Goal: Task Accomplishment & Management: Use online tool/utility

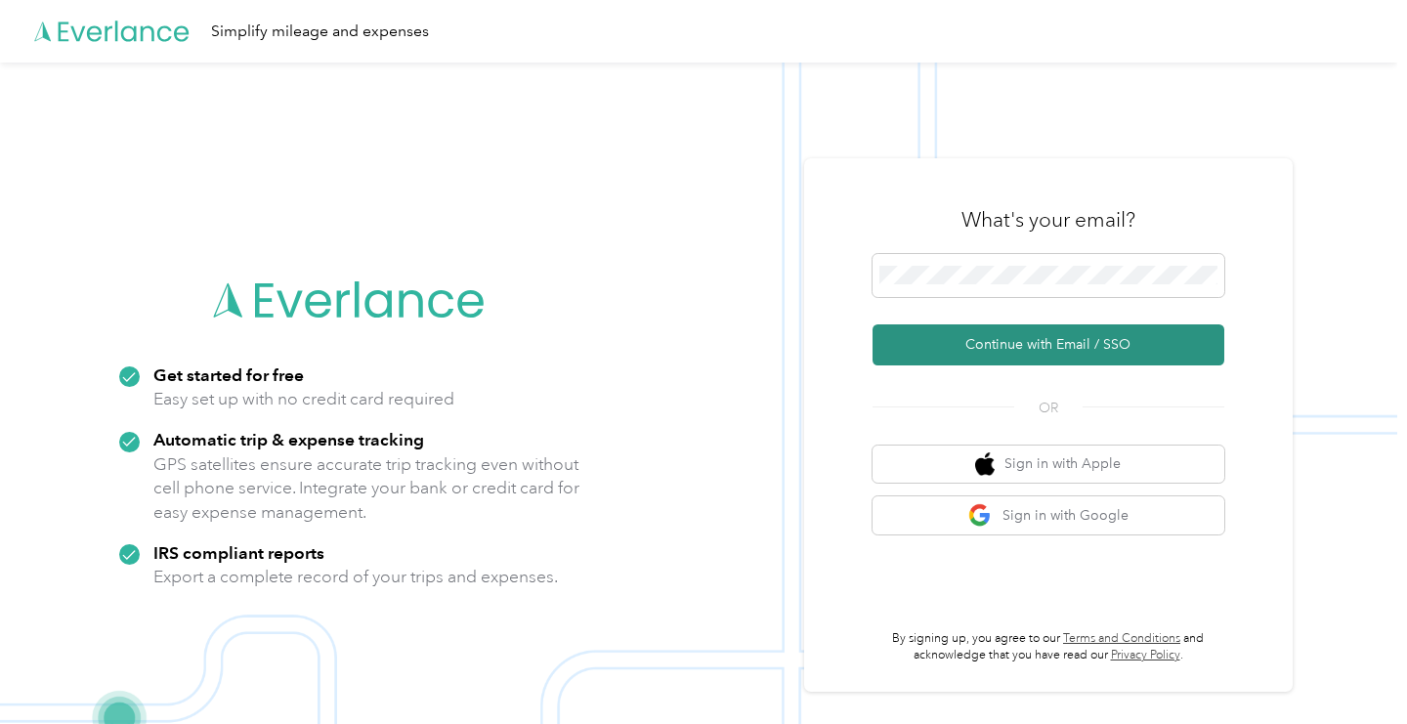
click at [919, 350] on button "Continue with Email / SSO" at bounding box center [1049, 344] width 352 height 41
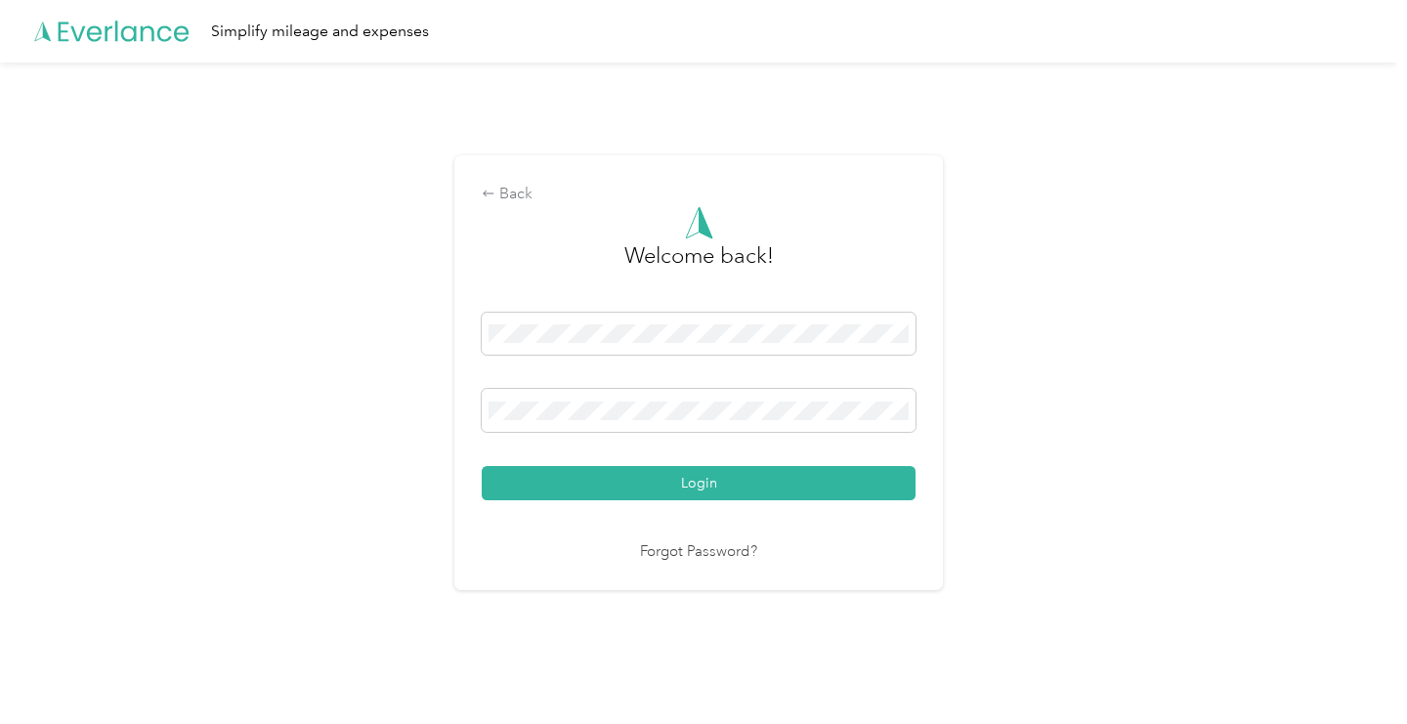
click at [789, 550] on div "Forgot Password?" at bounding box center [699, 552] width 434 height 22
click at [610, 420] on span at bounding box center [699, 410] width 434 height 43
click at [596, 586] on div "Back Welcome back! Login Forgot Password?" at bounding box center [698, 372] width 489 height 435
click at [704, 483] on button "Login" at bounding box center [699, 483] width 434 height 34
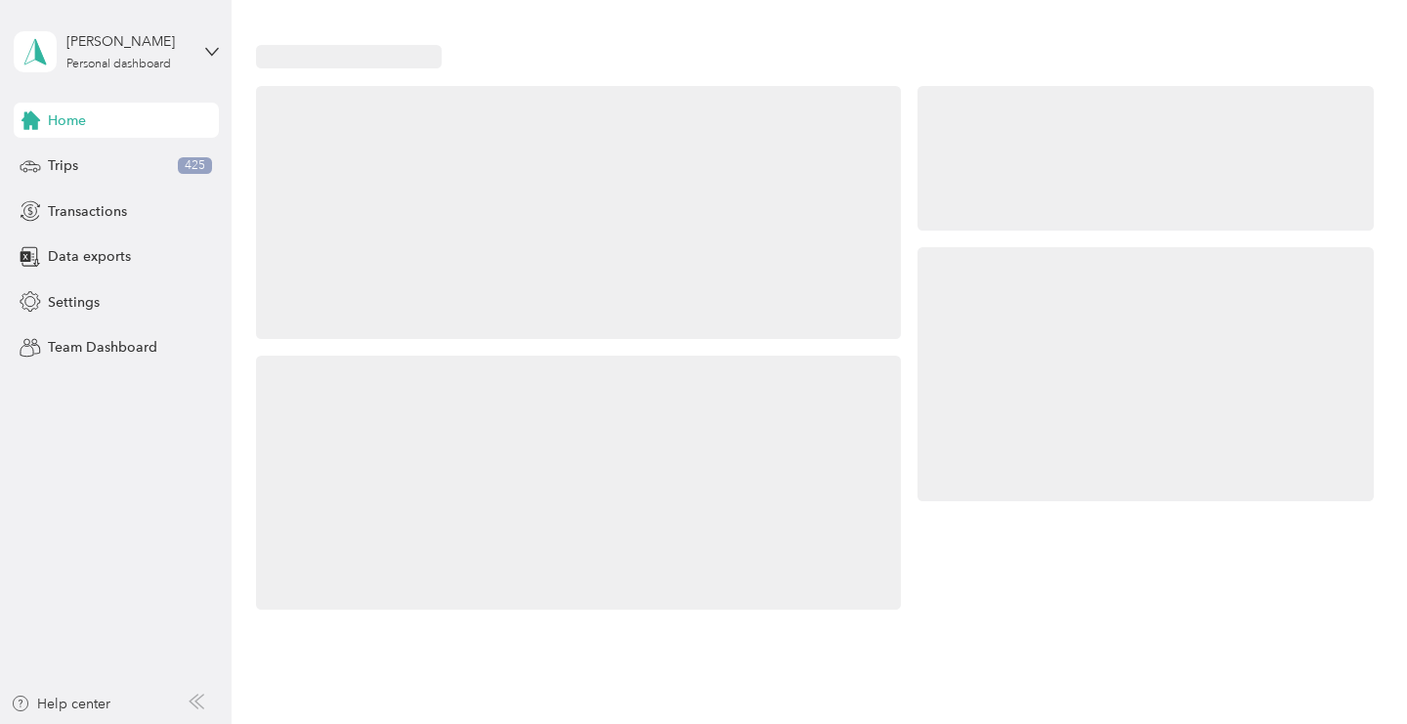
drag, startPoint x: 663, startPoint y: 345, endPoint x: 686, endPoint y: 488, distance: 144.6
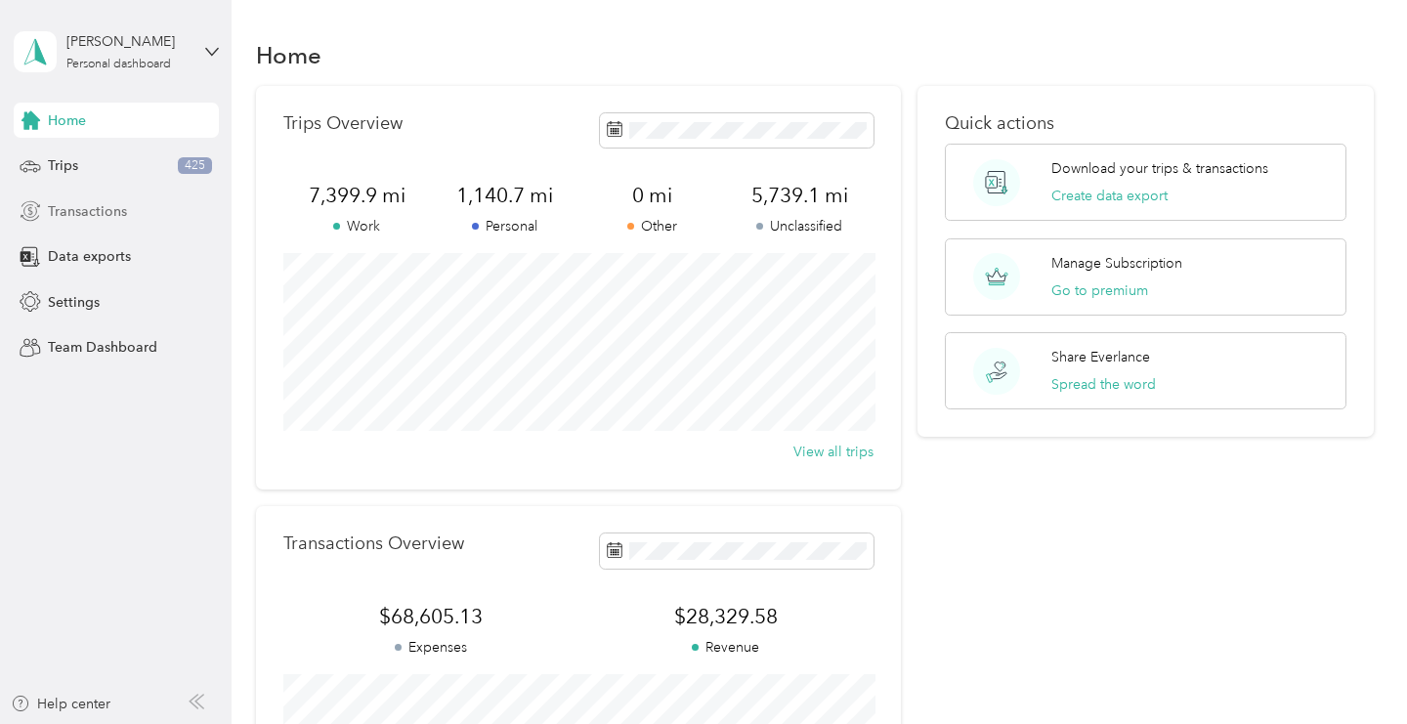
click at [99, 203] on span "Transactions" at bounding box center [87, 211] width 79 height 21
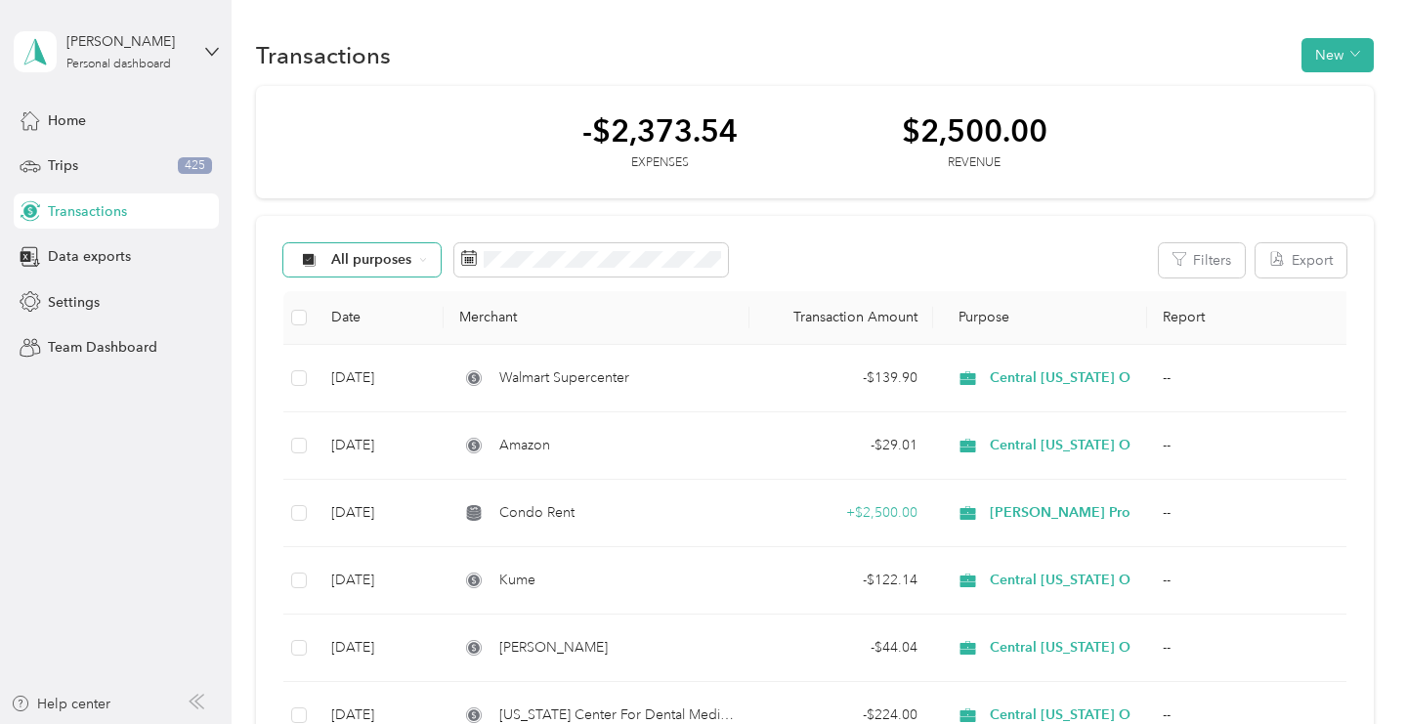
click at [415, 264] on div "All purposes" at bounding box center [362, 259] width 158 height 33
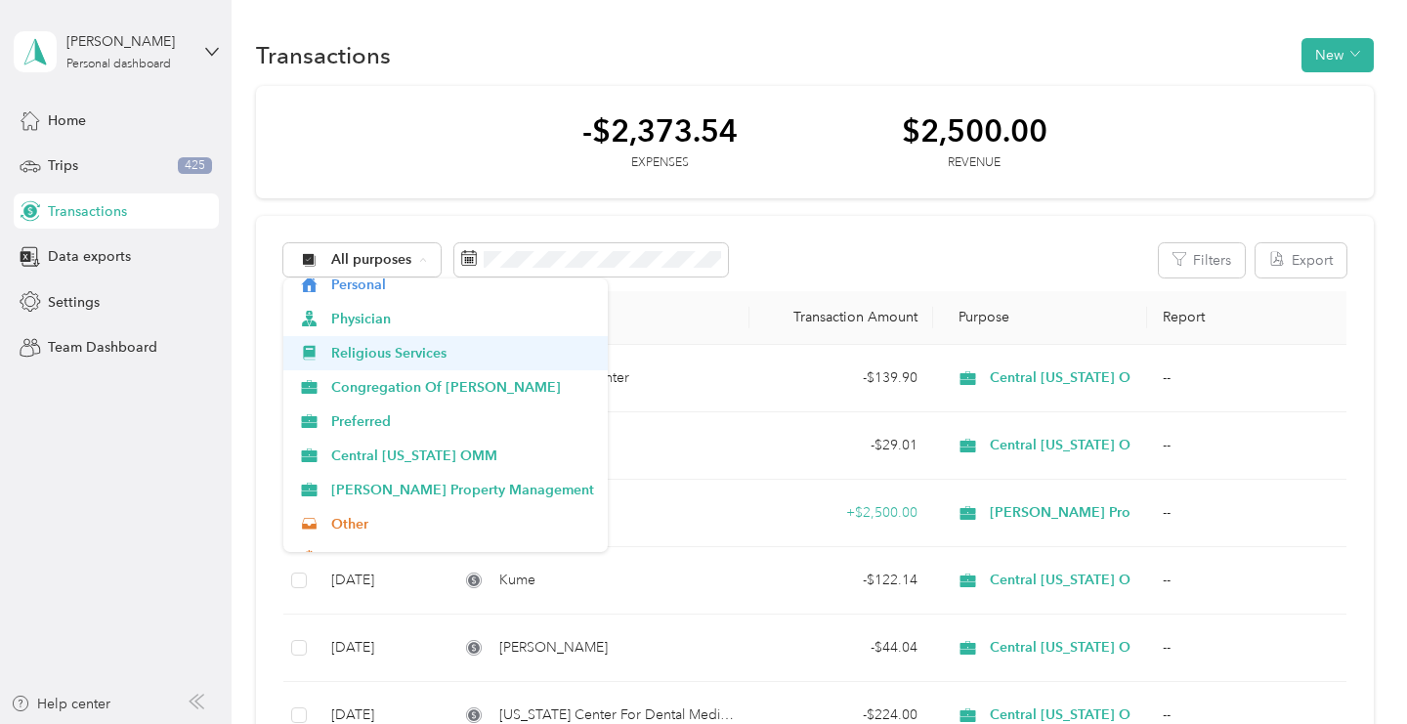
scroll to position [111, 0]
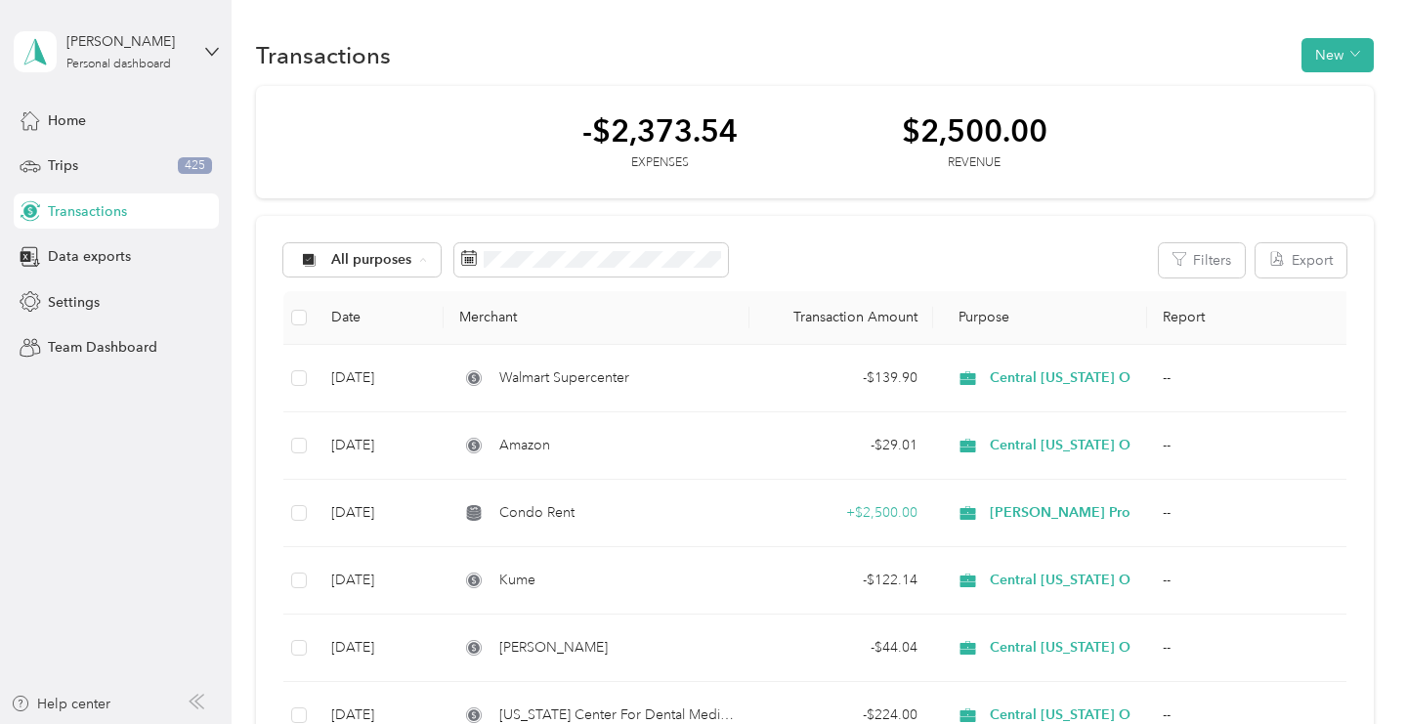
click at [376, 459] on li "Central [US_STATE] OMM" at bounding box center [445, 458] width 325 height 34
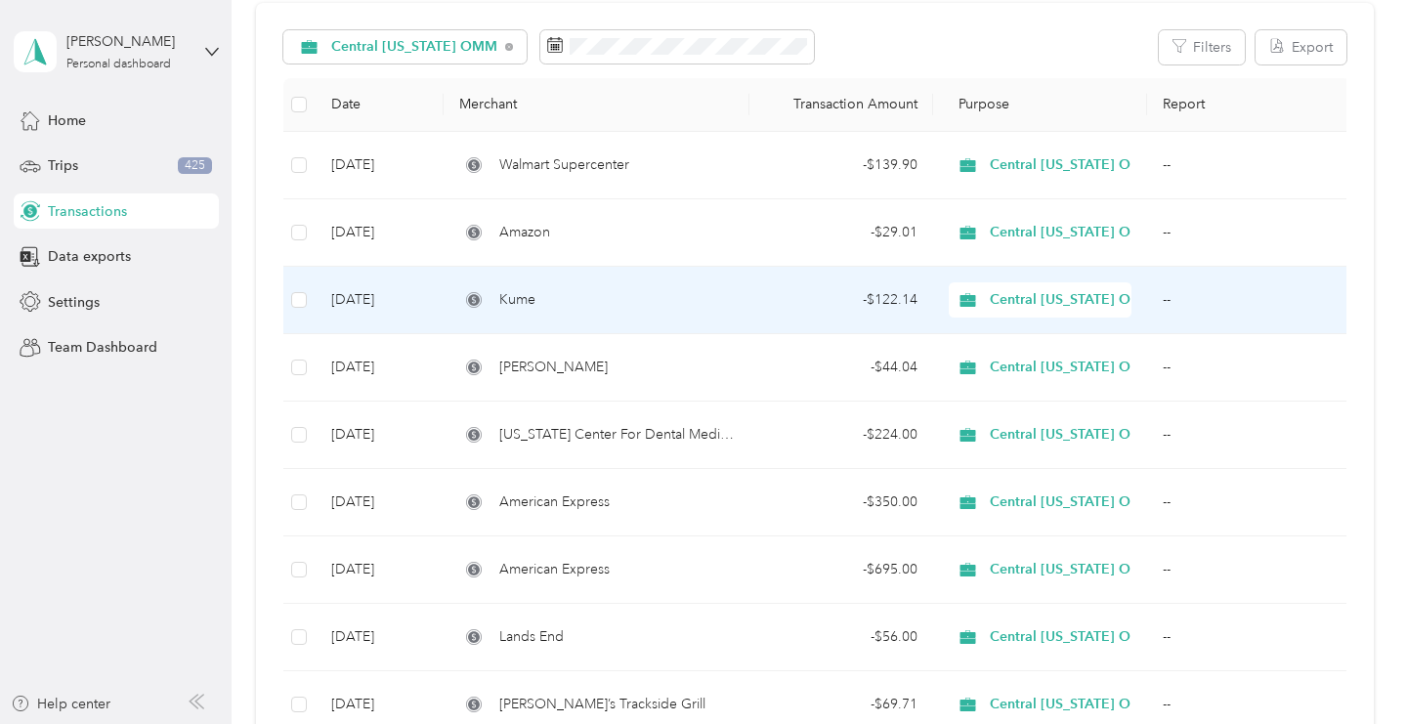
scroll to position [151, 0]
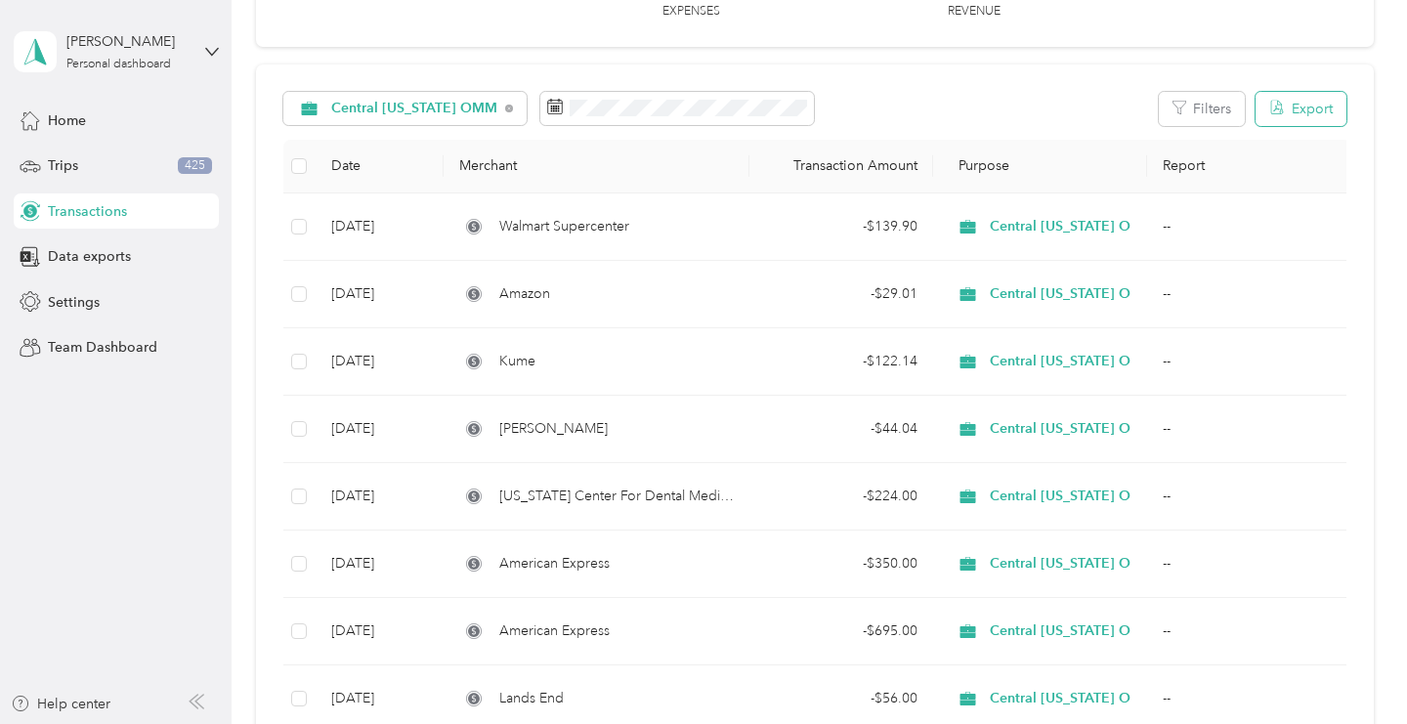
click at [1324, 103] on button "Export" at bounding box center [1301, 109] width 91 height 34
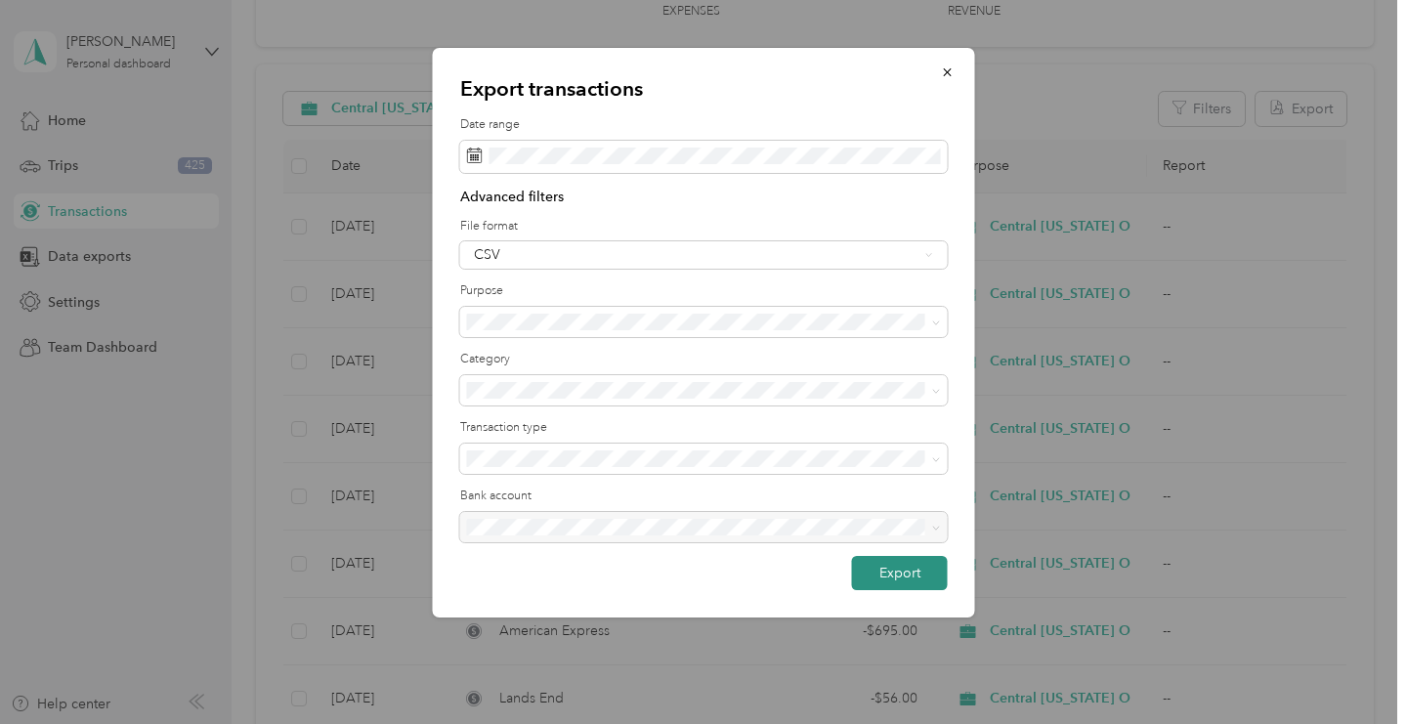
click at [884, 573] on button "Export" at bounding box center [900, 573] width 96 height 34
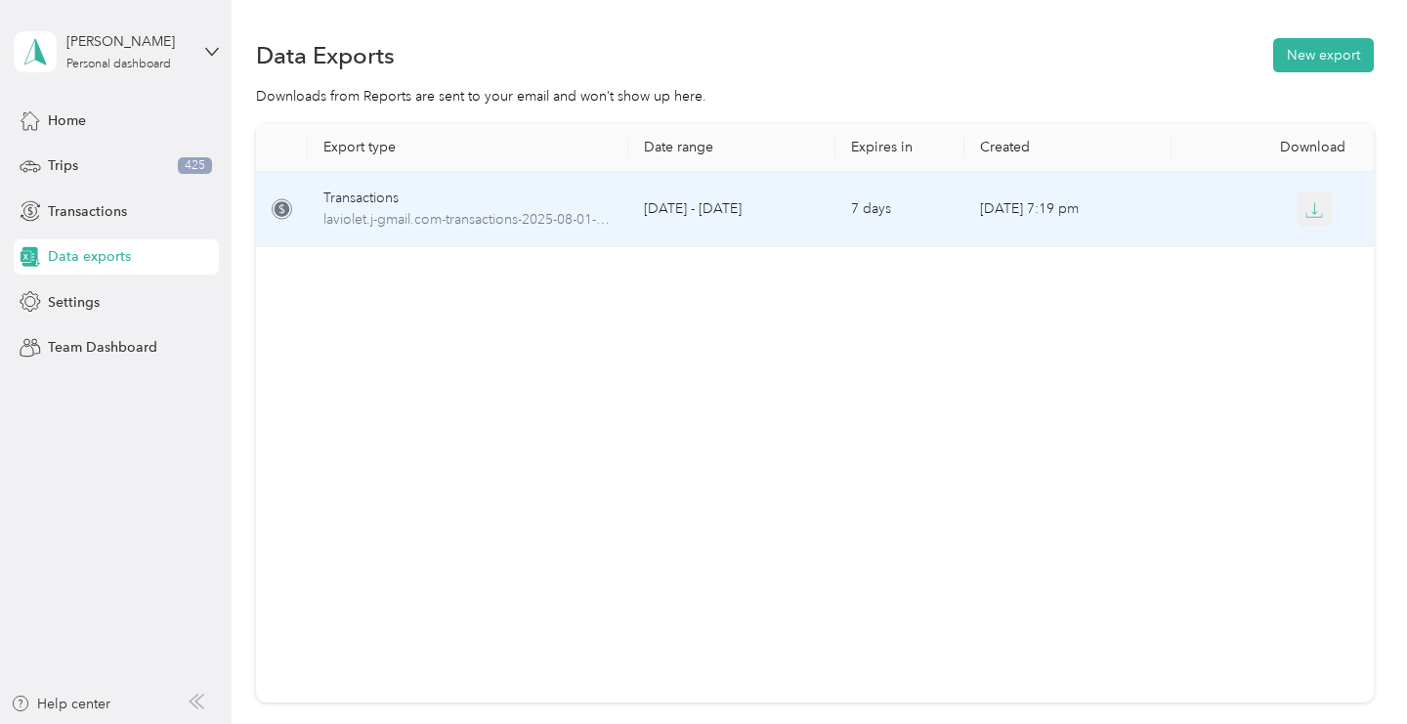
click at [1315, 210] on icon "button" at bounding box center [1315, 210] width 18 height 18
